Goal: Register for event/course

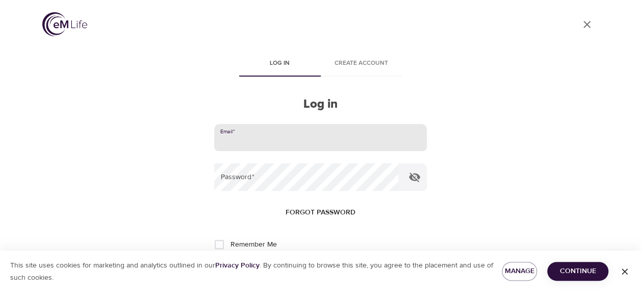
click at [268, 145] on input "email" at bounding box center [320, 138] width 212 height 28
type input "[EMAIL_ADDRESS][DOMAIN_NAME]"
click at [296, 267] on button "Log in" at bounding box center [321, 277] width 50 height 21
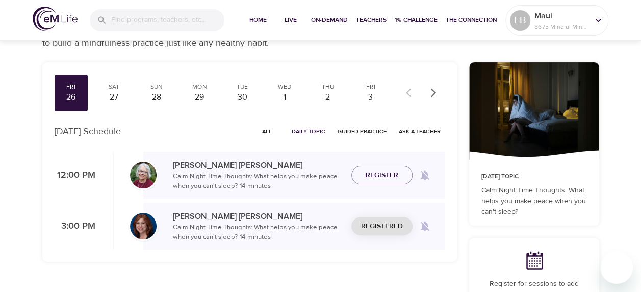
scroll to position [51, 0]
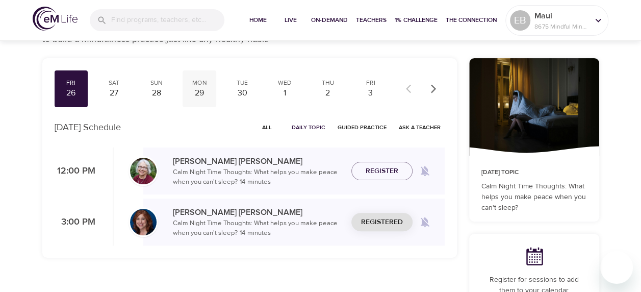
click at [200, 80] on div "Mon" at bounding box center [199, 83] width 25 height 9
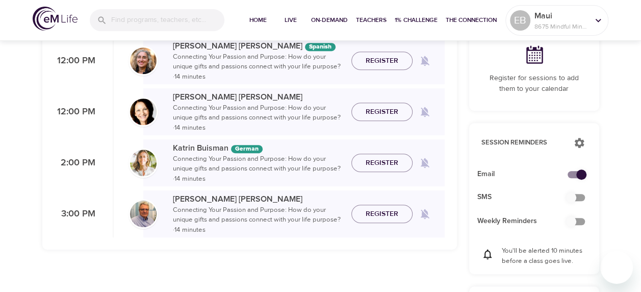
scroll to position [280, 0]
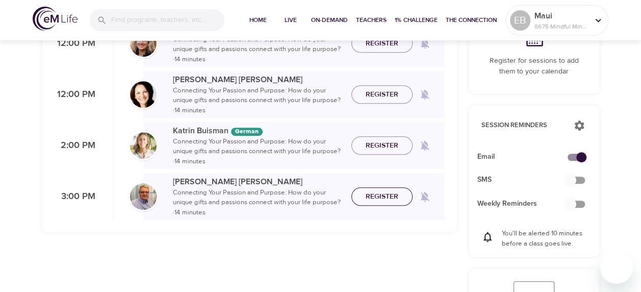
click at [373, 193] on span "Register" at bounding box center [382, 196] width 33 height 13
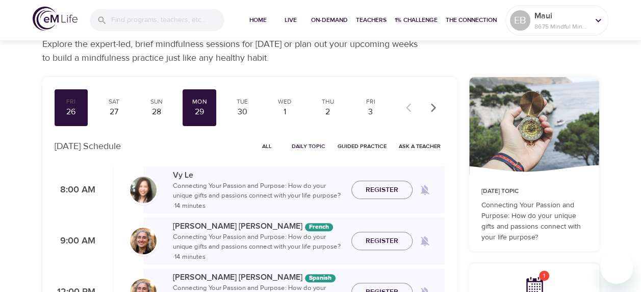
scroll to position [0, 0]
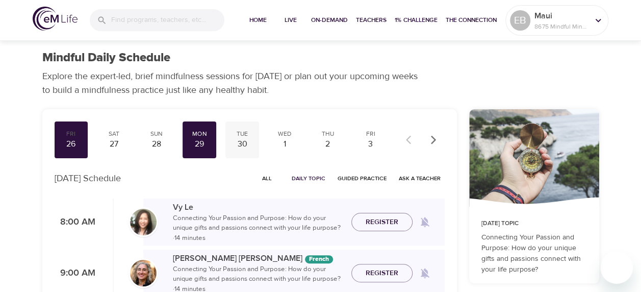
click at [239, 141] on div "30" at bounding box center [241, 144] width 25 height 12
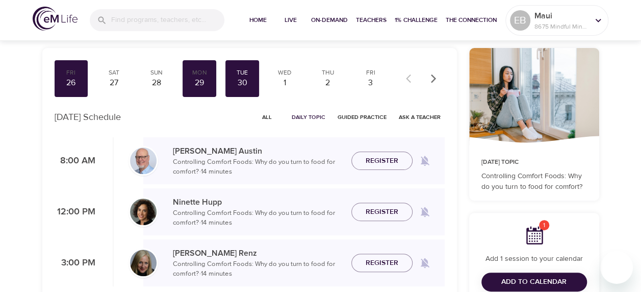
scroll to position [76, 0]
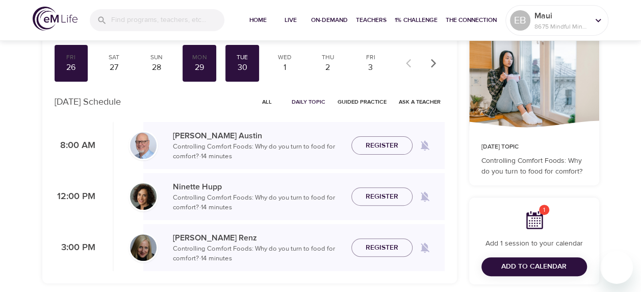
click at [267, 100] on span "All" at bounding box center [267, 102] width 24 height 10
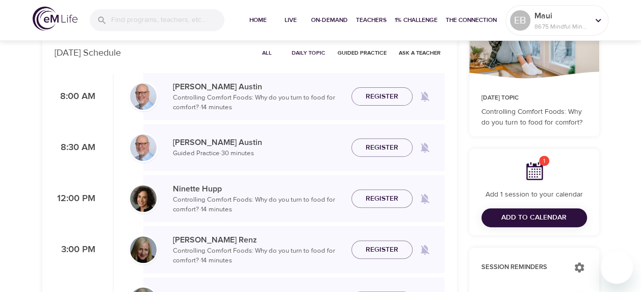
scroll to position [153, 0]
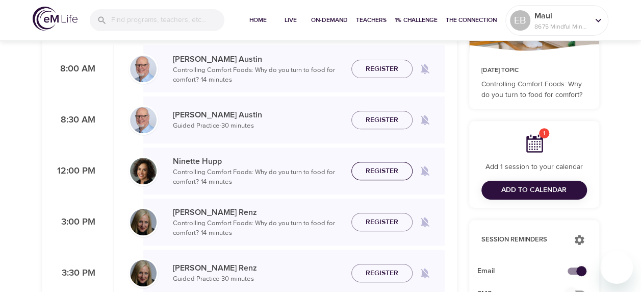
click at [380, 174] on span "Register" at bounding box center [382, 171] width 33 height 13
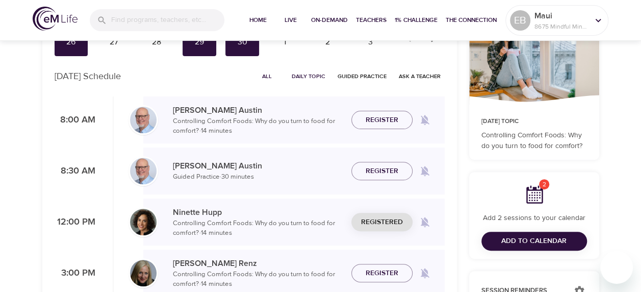
scroll to position [0, 0]
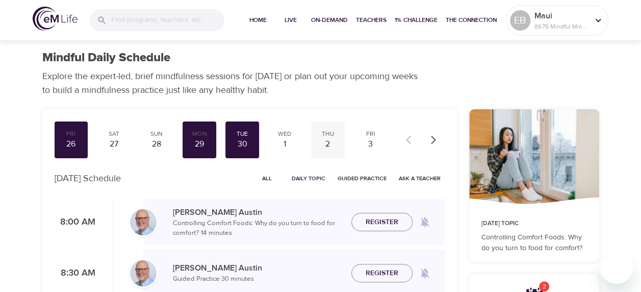
click at [324, 140] on div "2" at bounding box center [327, 144] width 25 height 12
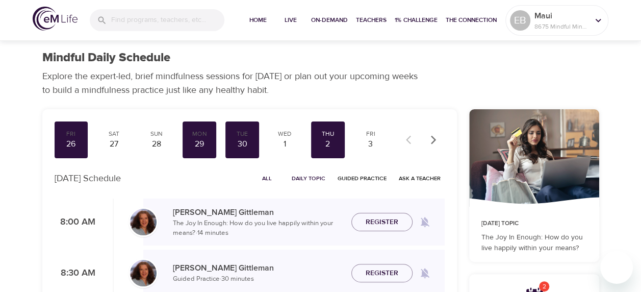
click at [267, 180] on span "All" at bounding box center [267, 178] width 24 height 10
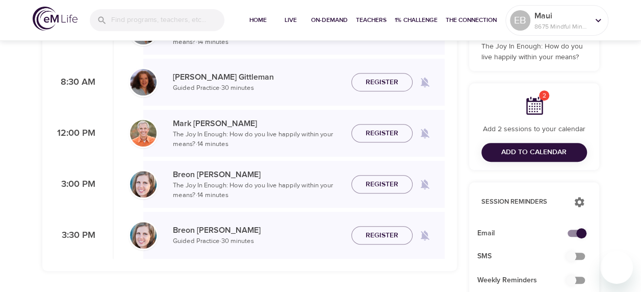
scroll to position [217, 0]
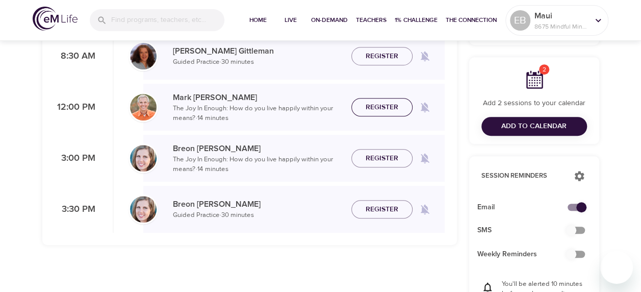
click at [391, 102] on span "Register" at bounding box center [382, 107] width 33 height 13
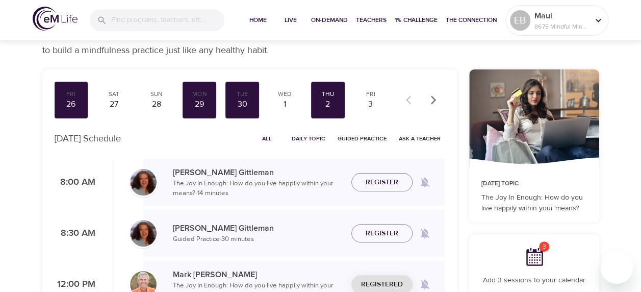
scroll to position [38, 0]
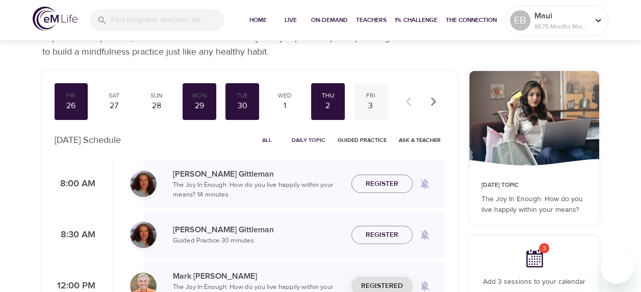
click at [367, 101] on div "3" at bounding box center [370, 106] width 25 height 12
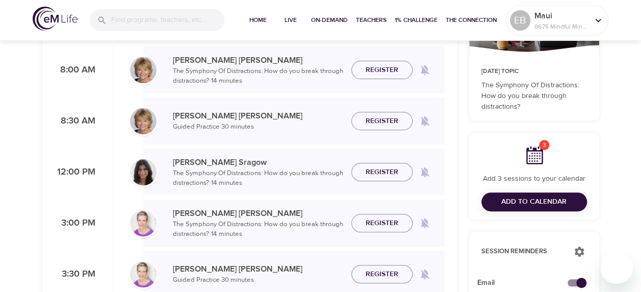
scroll to position [229, 0]
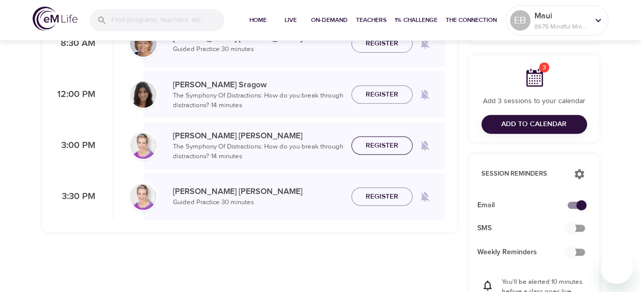
click at [379, 142] on span "Register" at bounding box center [382, 145] width 33 height 13
click at [509, 118] on span "Add to Calendar" at bounding box center [533, 124] width 65 height 13
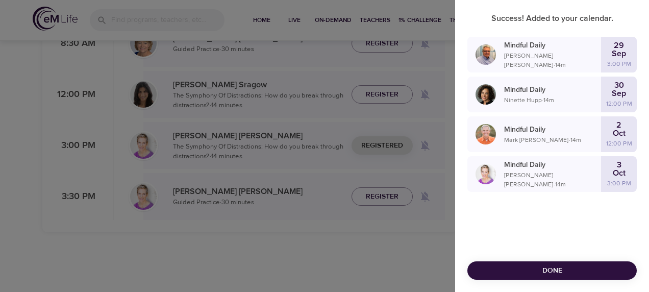
click at [555, 274] on span "Done" at bounding box center [551, 270] width 153 height 13
